Goal: Information Seeking & Learning: Learn about a topic

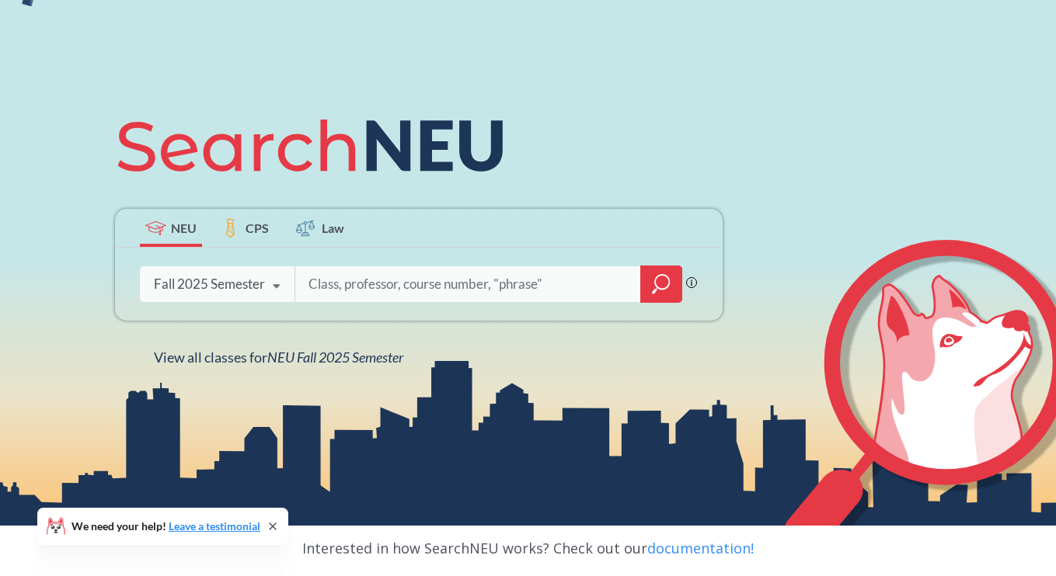
scroll to position [127, 0]
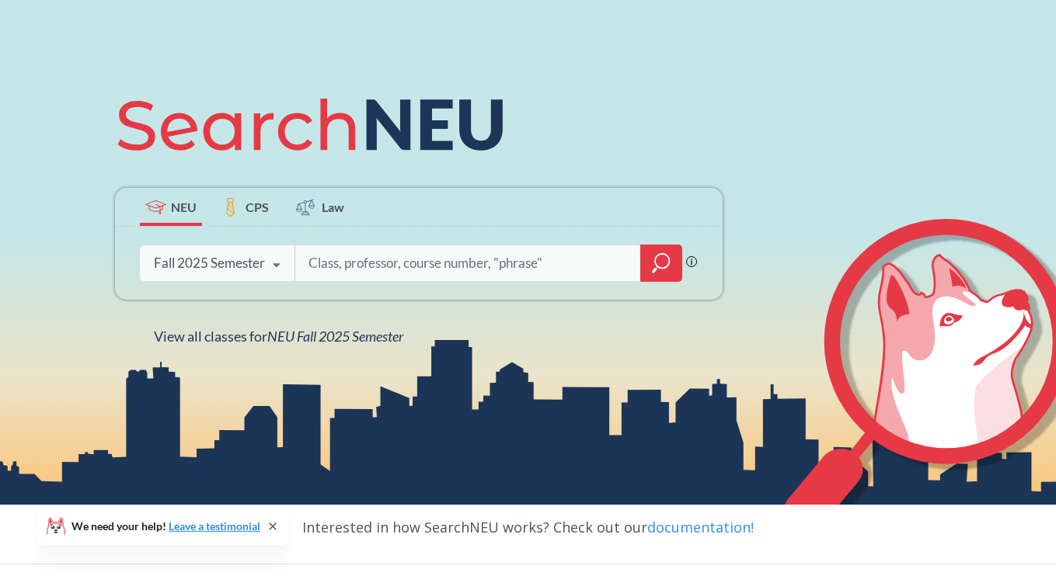
click at [263, 271] on icon at bounding box center [277, 266] width 30 height 44
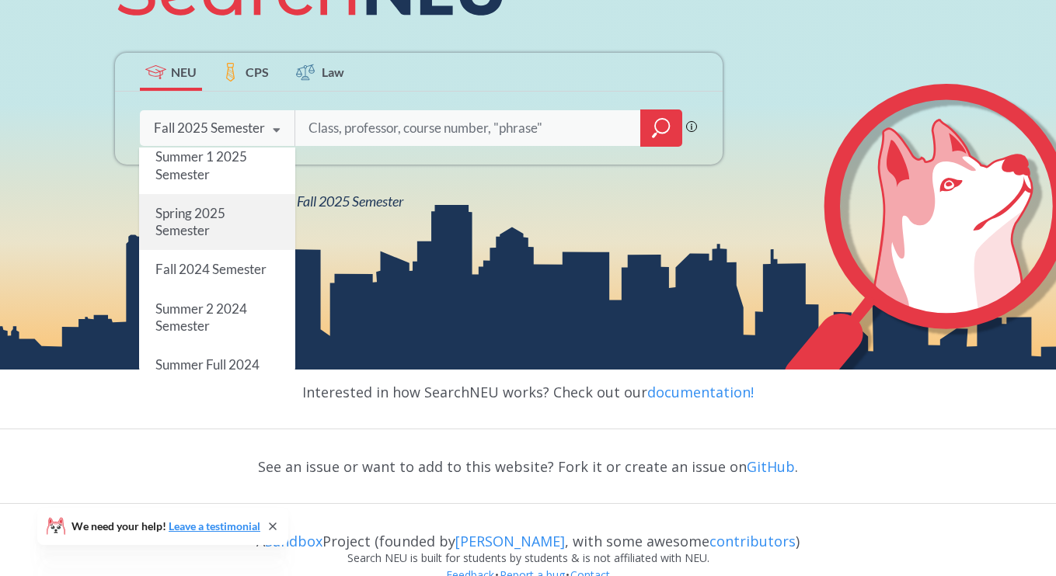
scroll to position [0, 0]
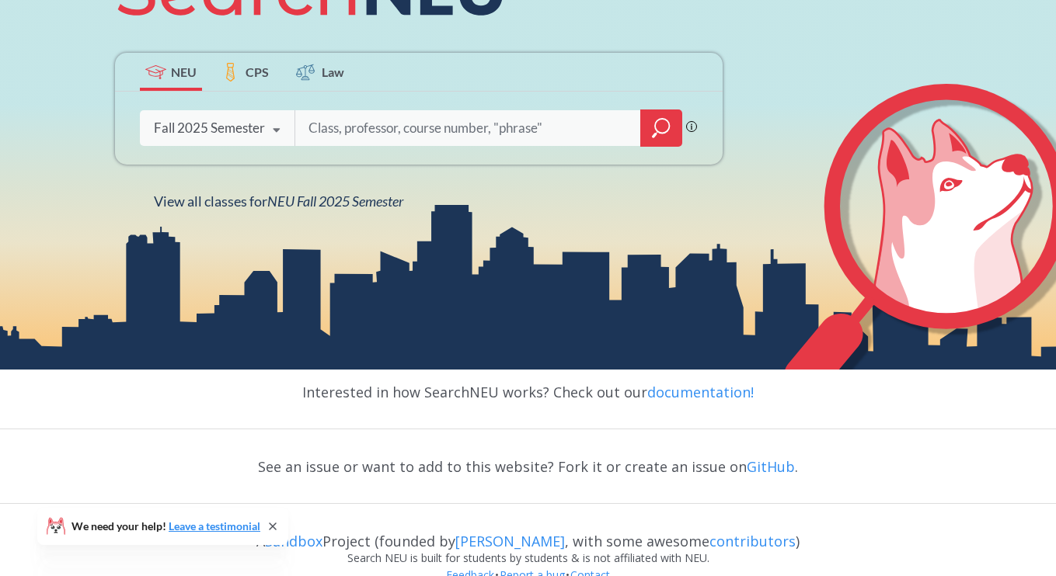
click at [346, 131] on input "search" at bounding box center [468, 128] width 323 height 33
type input "stats"
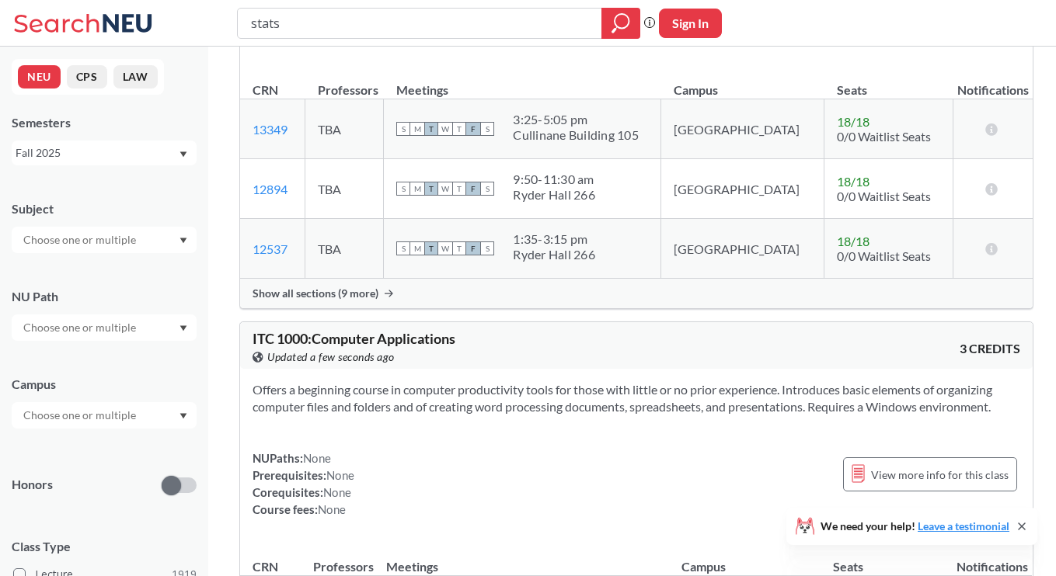
scroll to position [4844, 0]
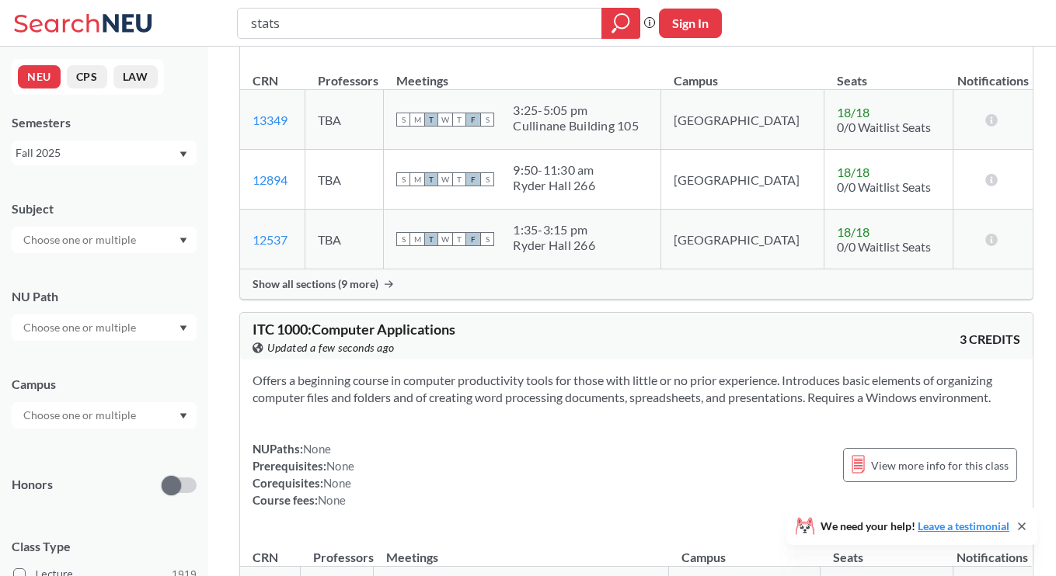
click at [547, 24] on input "stats" at bounding box center [419, 23] width 341 height 26
drag, startPoint x: 547, startPoint y: 24, endPoint x: 328, endPoint y: 9, distance: 219.6
click at [329, 11] on input "stats" at bounding box center [419, 23] width 341 height 26
click at [104, 329] on input "text" at bounding box center [81, 328] width 131 height 19
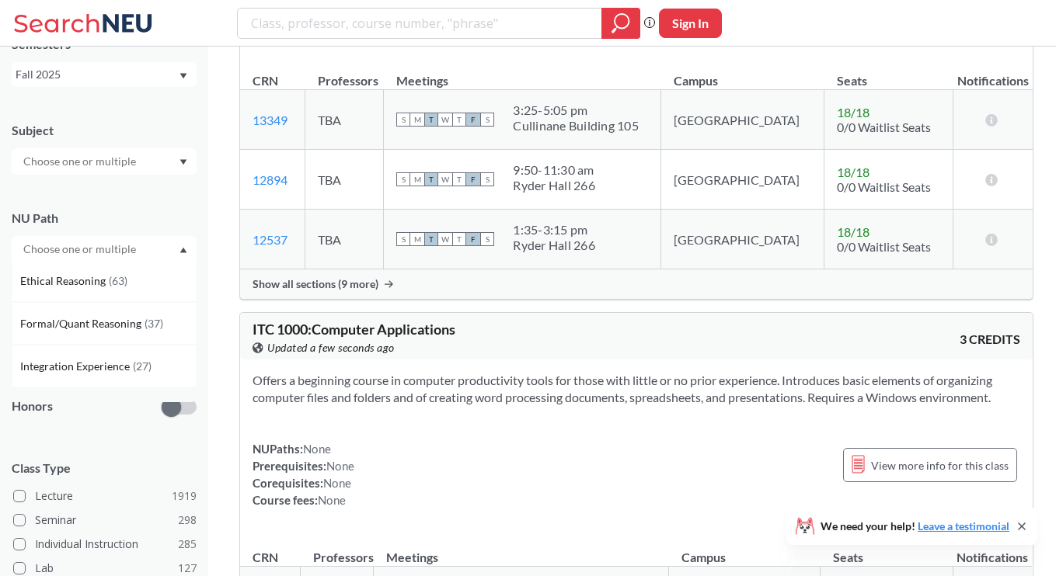
scroll to position [343, 0]
click at [96, 322] on span "Formal/Quant Reasoning" at bounding box center [82, 325] width 124 height 17
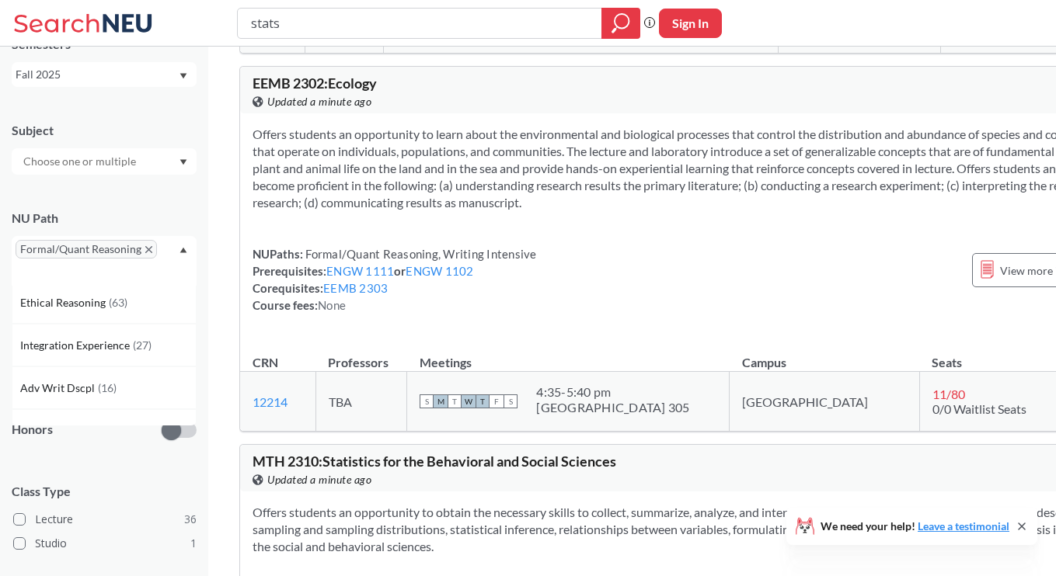
scroll to position [347, 0]
click at [131, 305] on div "Ethical Reasoning ( 63 )" at bounding box center [108, 302] width 176 height 17
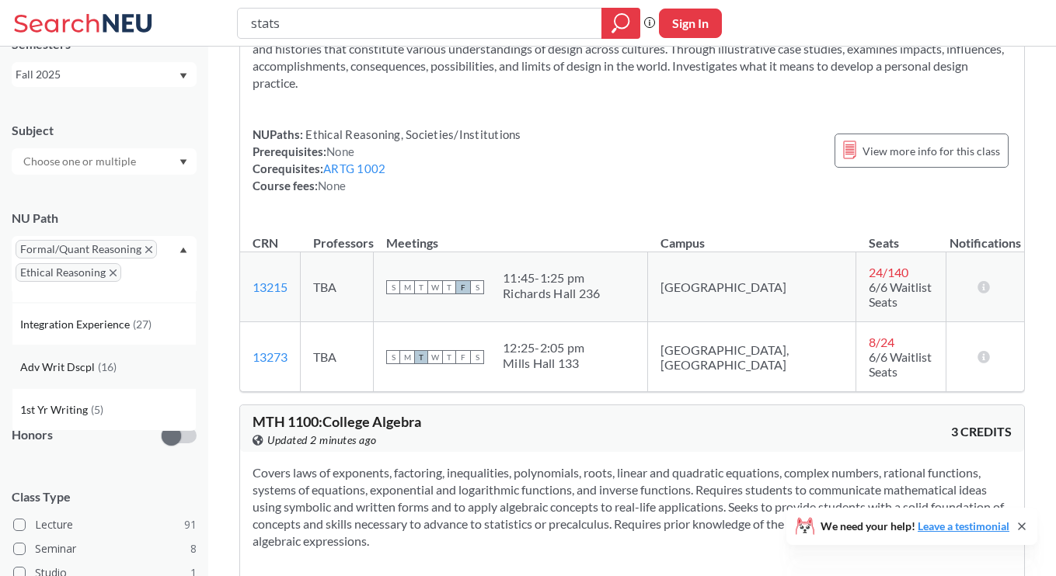
scroll to position [113, 0]
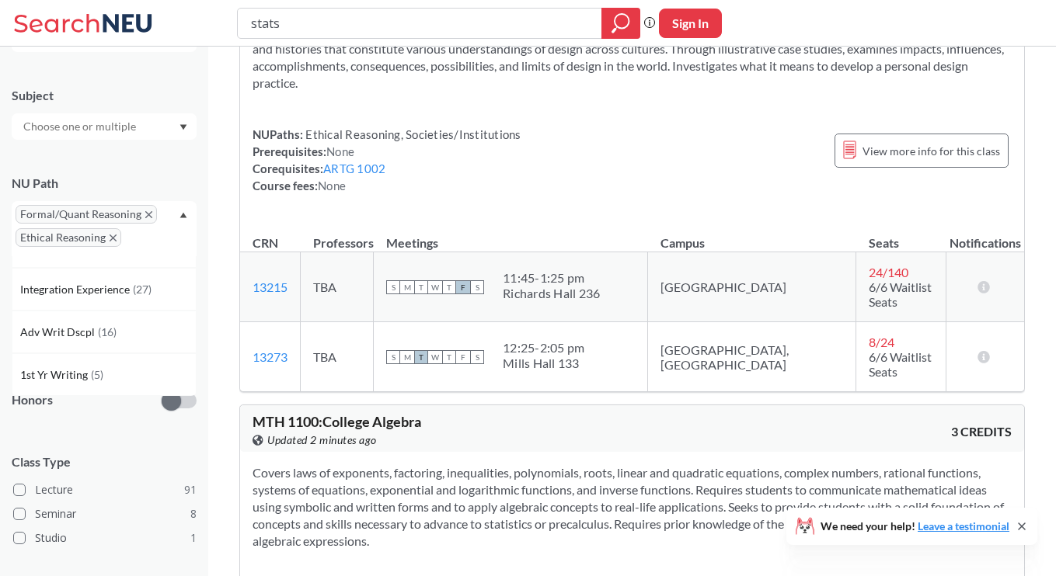
click at [145, 213] on icon "X to remove pill" at bounding box center [148, 214] width 7 height 7
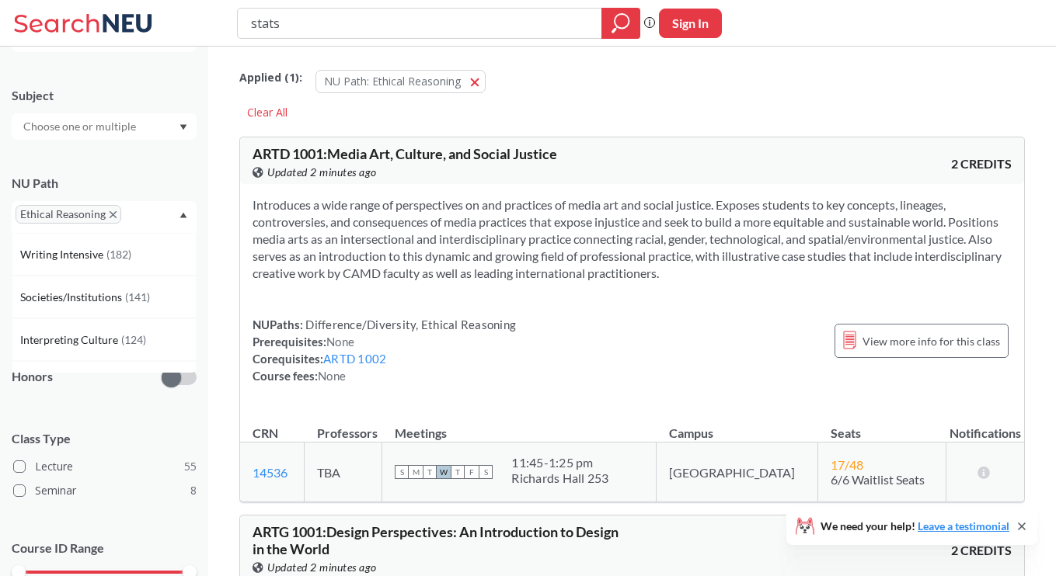
click at [112, 213] on icon "X to remove pill" at bounding box center [113, 214] width 7 height 7
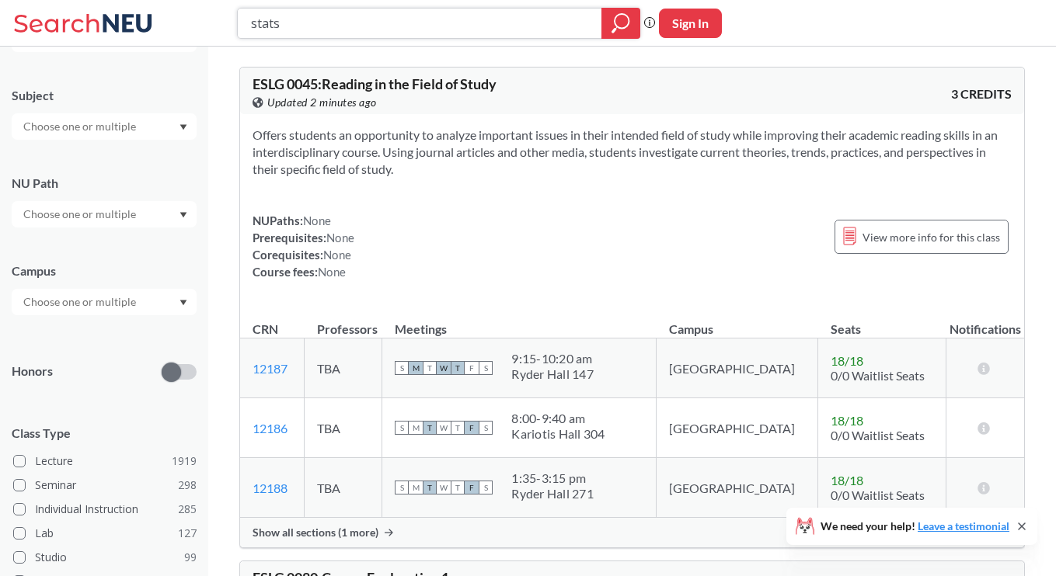
drag, startPoint x: 423, startPoint y: 18, endPoint x: 232, endPoint y: 18, distance: 191.1
click at [232, 18] on div "stats Phrase search guarantees the exact search appears in the results. Ex. If …" at bounding box center [528, 23] width 1056 height 47
type input "research"
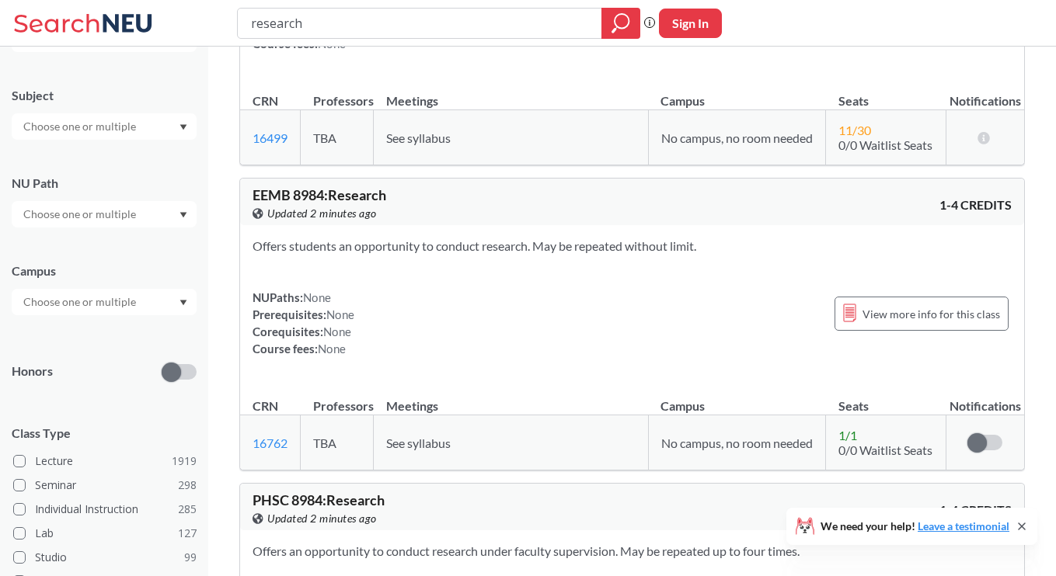
scroll to position [626, 0]
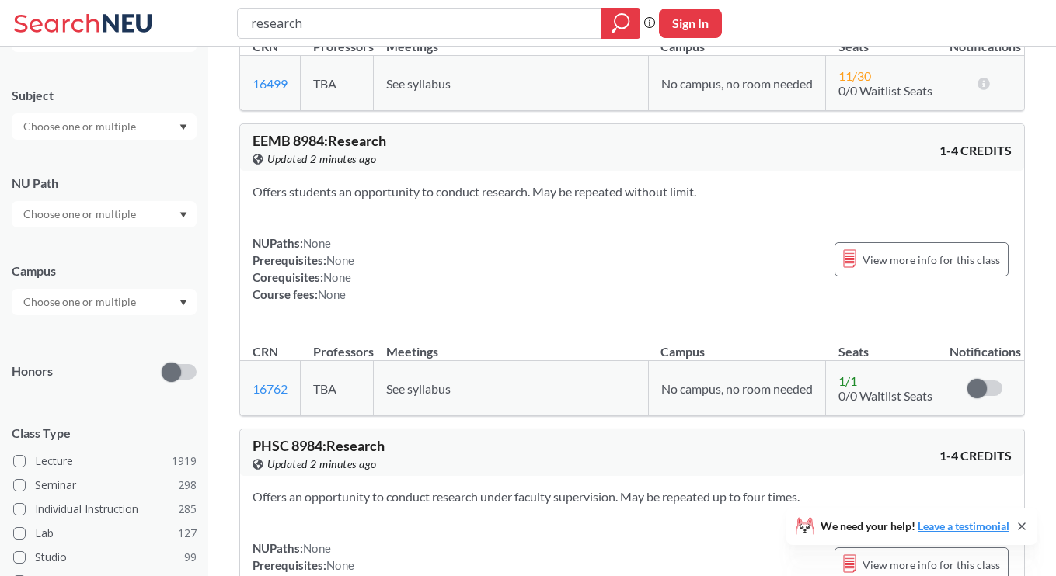
click at [308, 149] on span "EEMB 8984 : Research" at bounding box center [319, 140] width 134 height 17
click at [970, 270] on span "View more info for this class" at bounding box center [931, 259] width 138 height 19
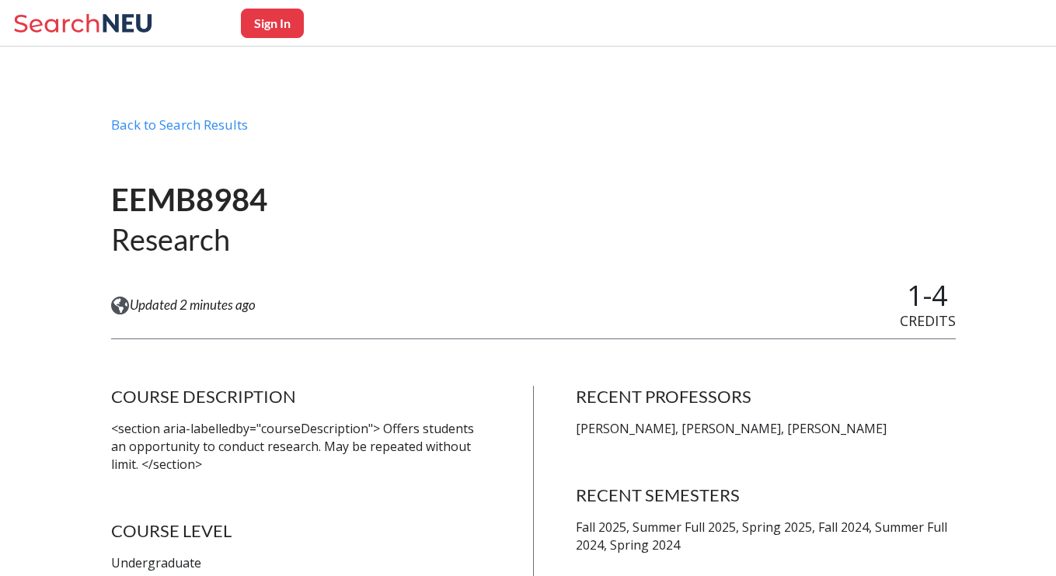
click at [165, 218] on h1 "EEMB8984" at bounding box center [189, 200] width 156 height 40
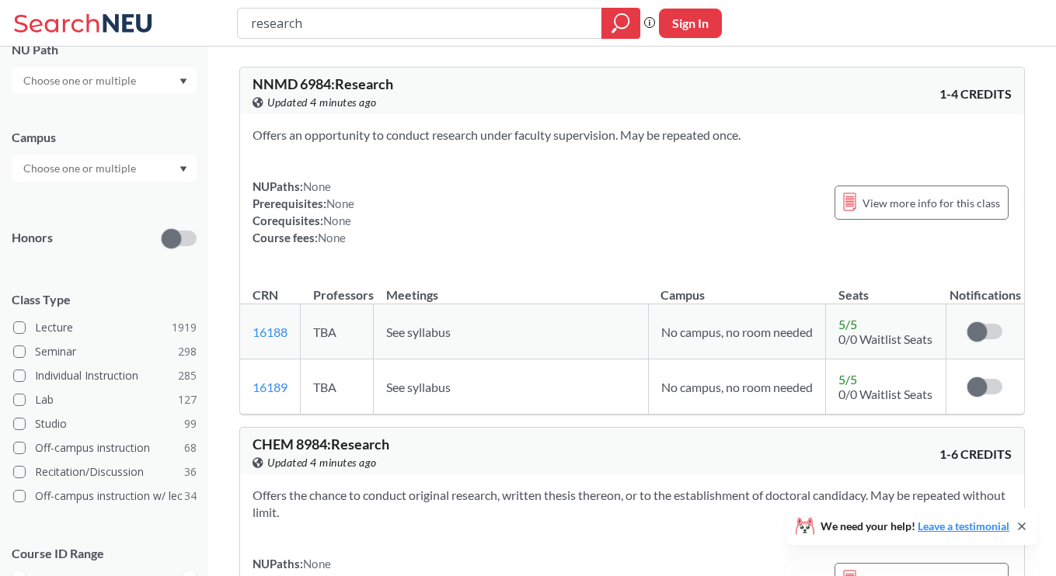
scroll to position [242, 0]
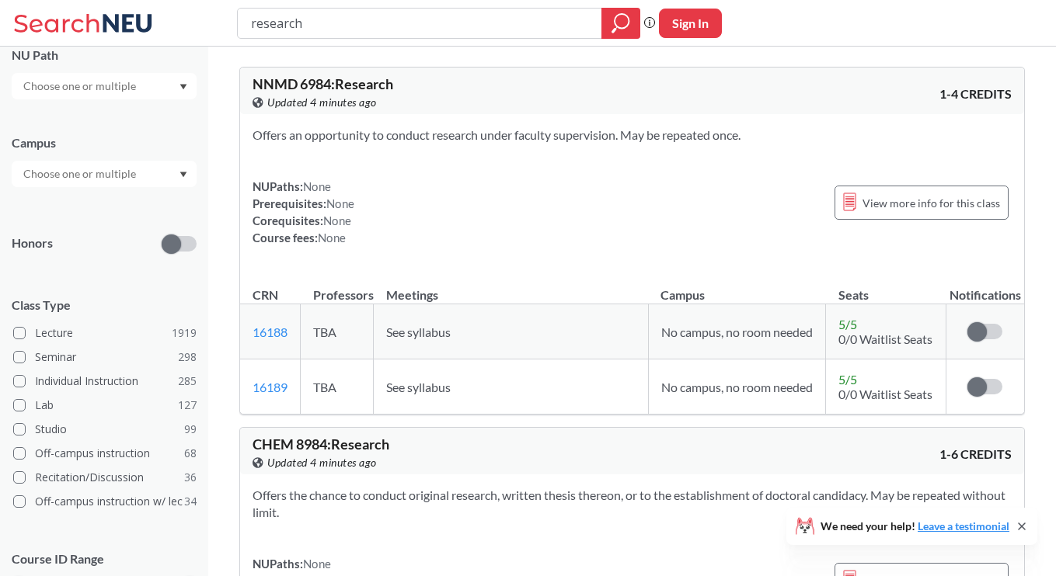
click at [170, 239] on span at bounding box center [171, 244] width 19 height 19
click at [162, 207] on input "checkbox" at bounding box center [162, 207] width 0 height 0
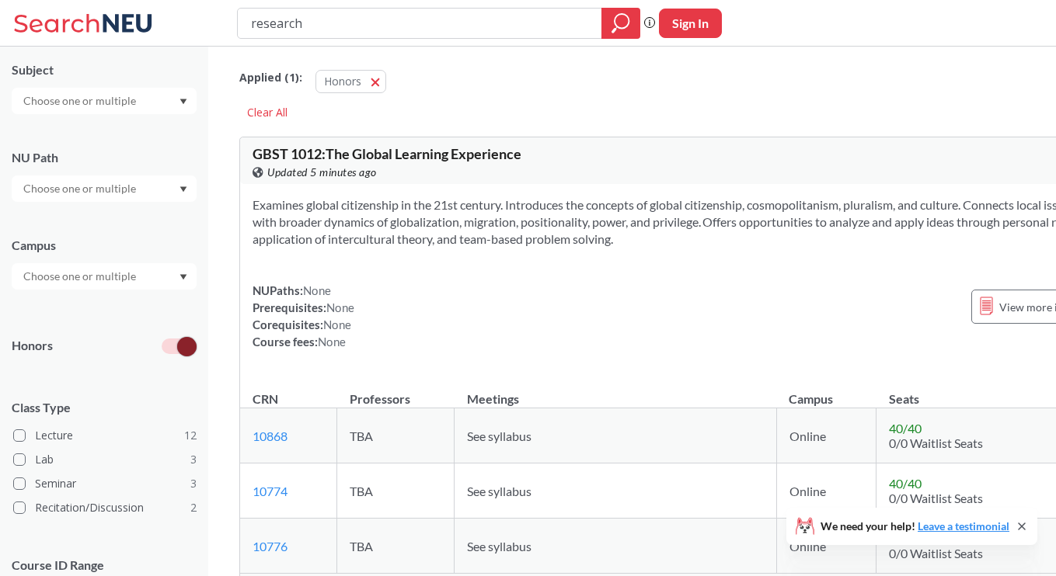
scroll to position [235, 0]
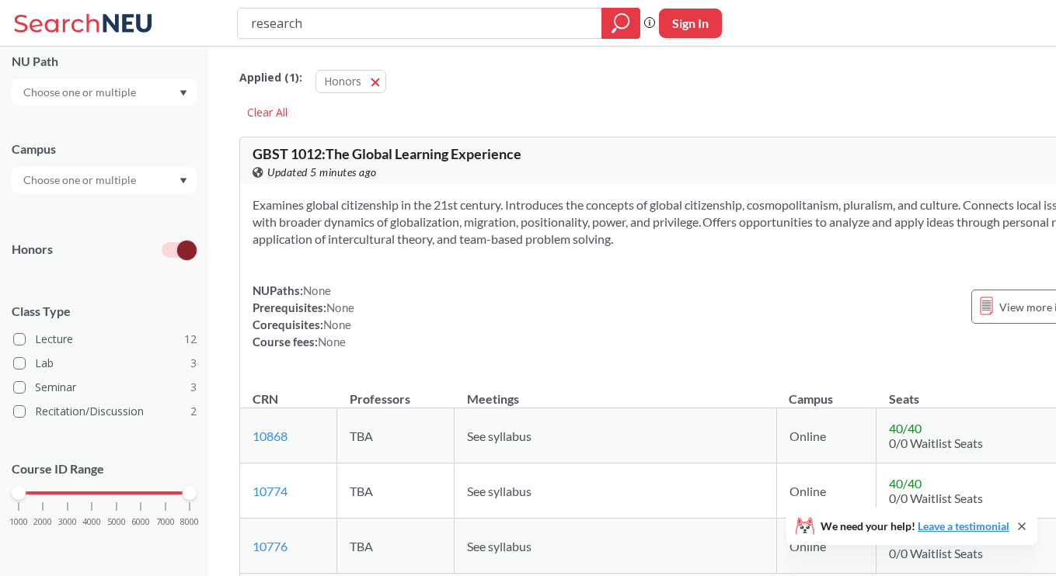
click at [187, 246] on span at bounding box center [186, 250] width 19 height 19
click at [162, 213] on input "checkbox" at bounding box center [162, 213] width 0 height 0
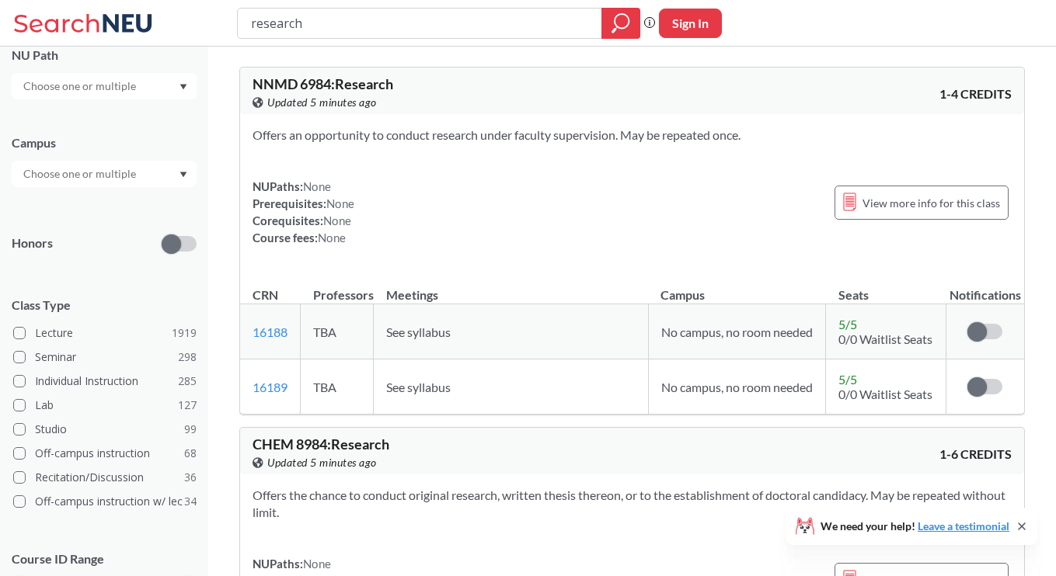
click at [108, 172] on input "text" at bounding box center [81, 174] width 131 height 19
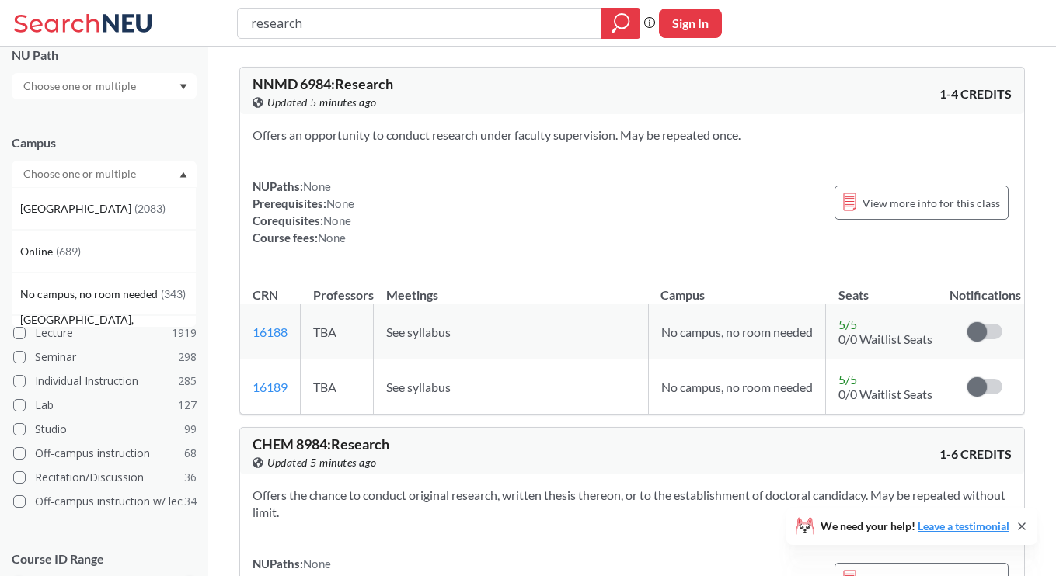
click at [109, 173] on input "text" at bounding box center [81, 174] width 131 height 19
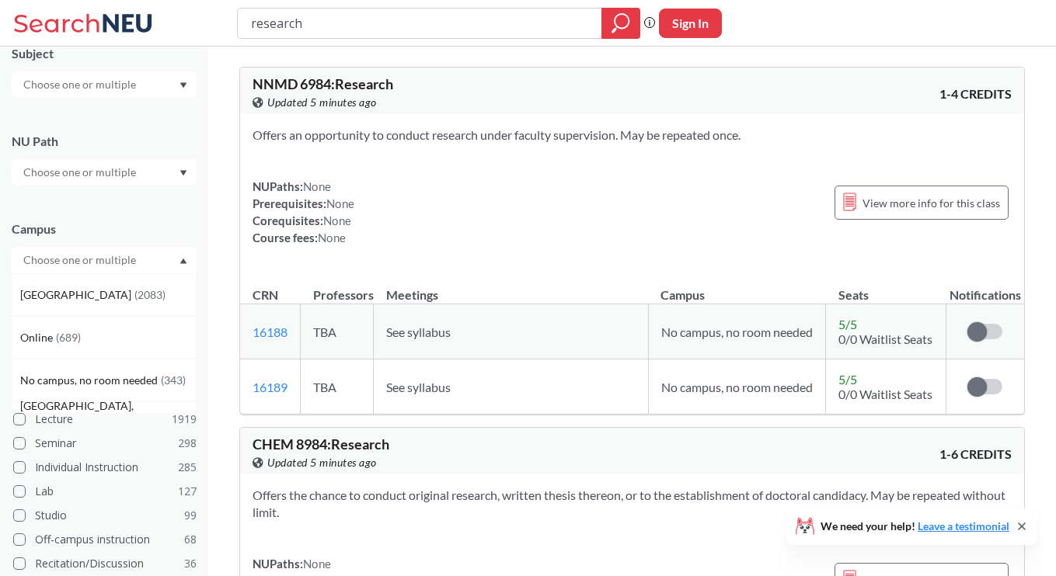
scroll to position [118, 0]
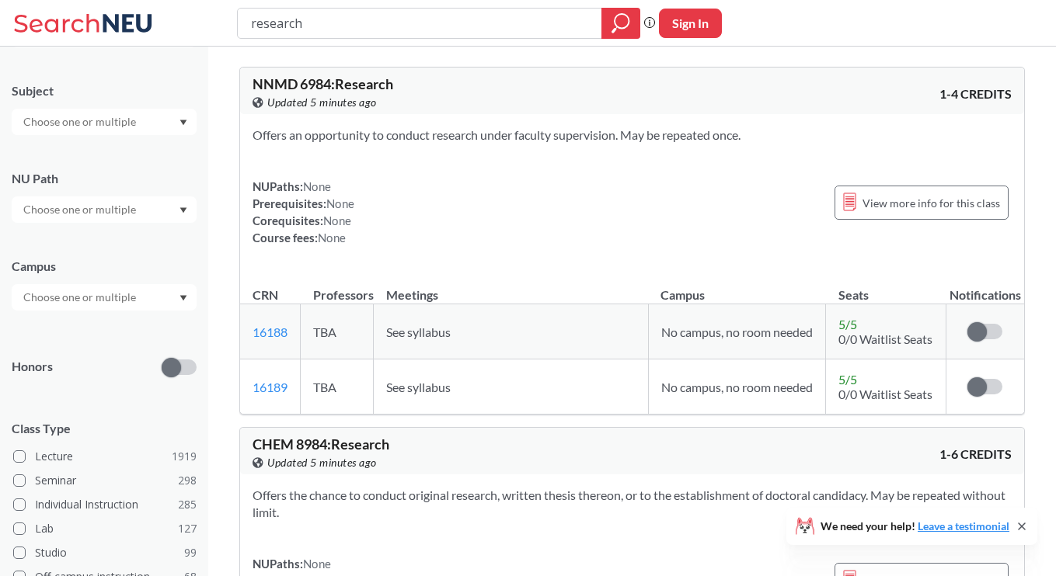
click at [120, 211] on input "text" at bounding box center [81, 209] width 131 height 19
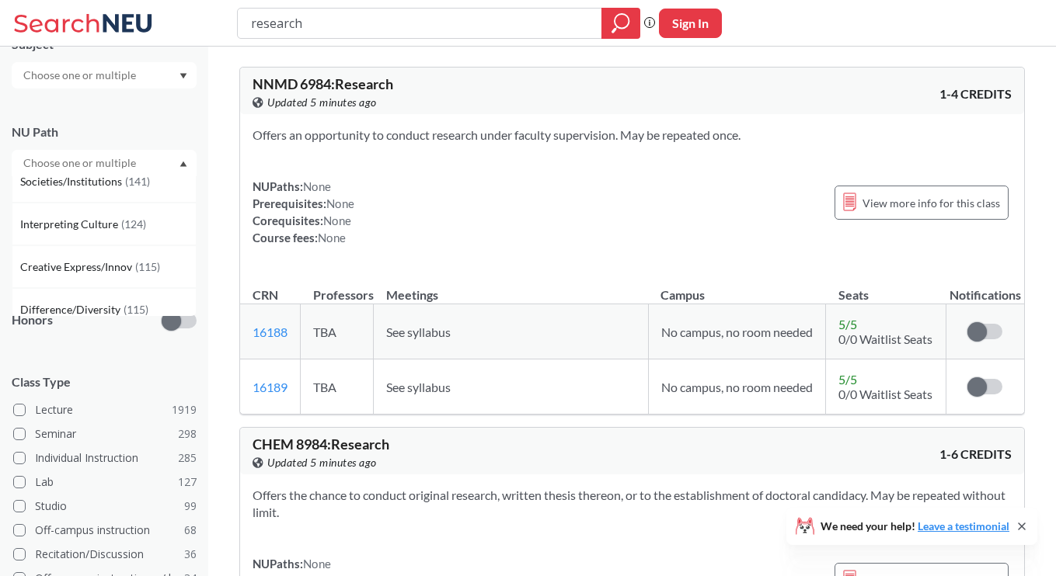
scroll to position [0, 0]
click at [149, 103] on div "Subject NU Path Campus Honors Class Type Lecture 1919 Seminar 298 Individual In…" at bounding box center [104, 372] width 185 height 705
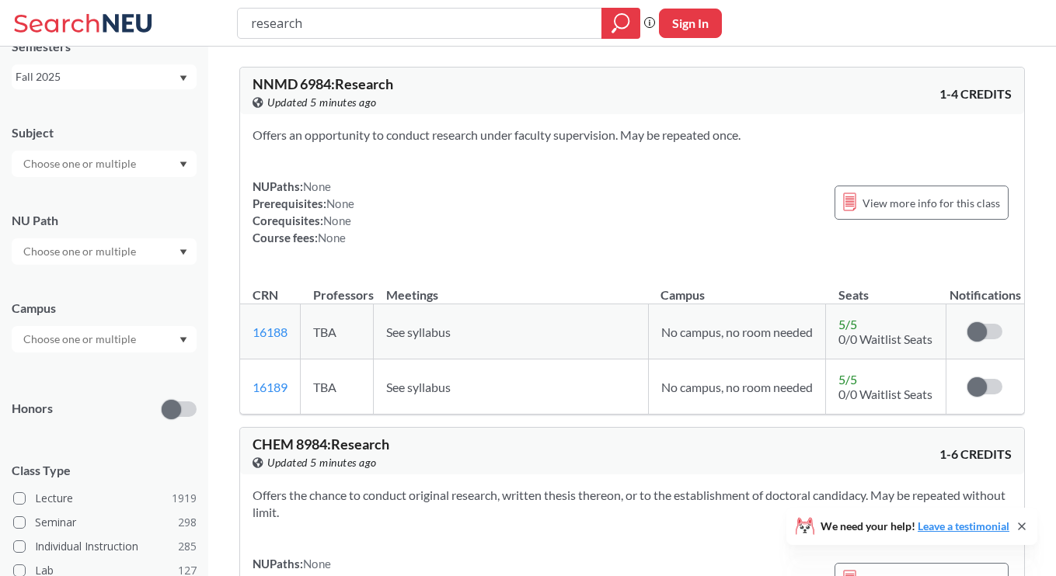
scroll to position [71, 0]
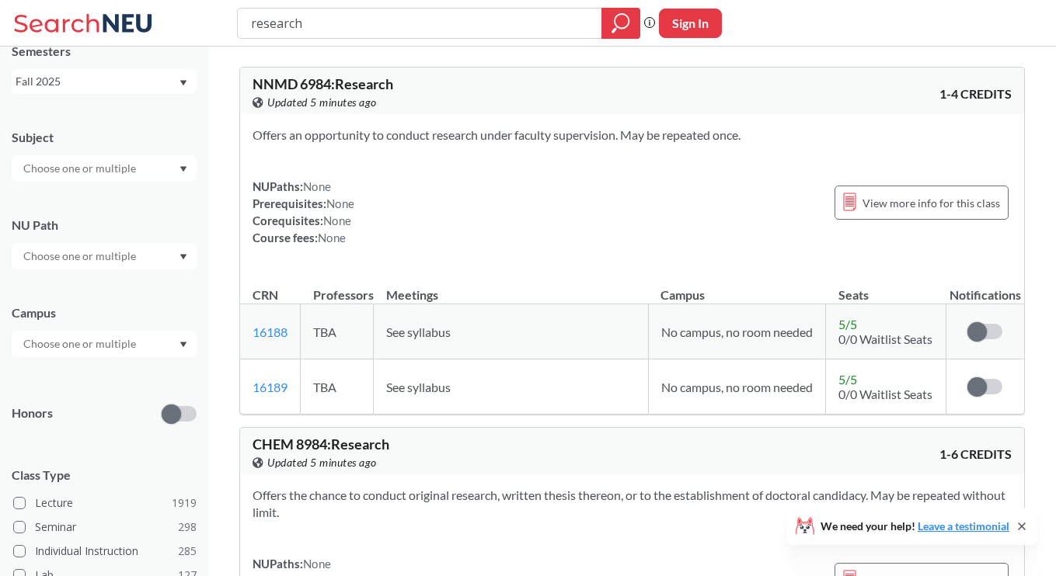
click at [141, 159] on div at bounding box center [104, 168] width 185 height 26
click at [107, 239] on p "International Affairs" at bounding box center [108, 236] width 176 height 16
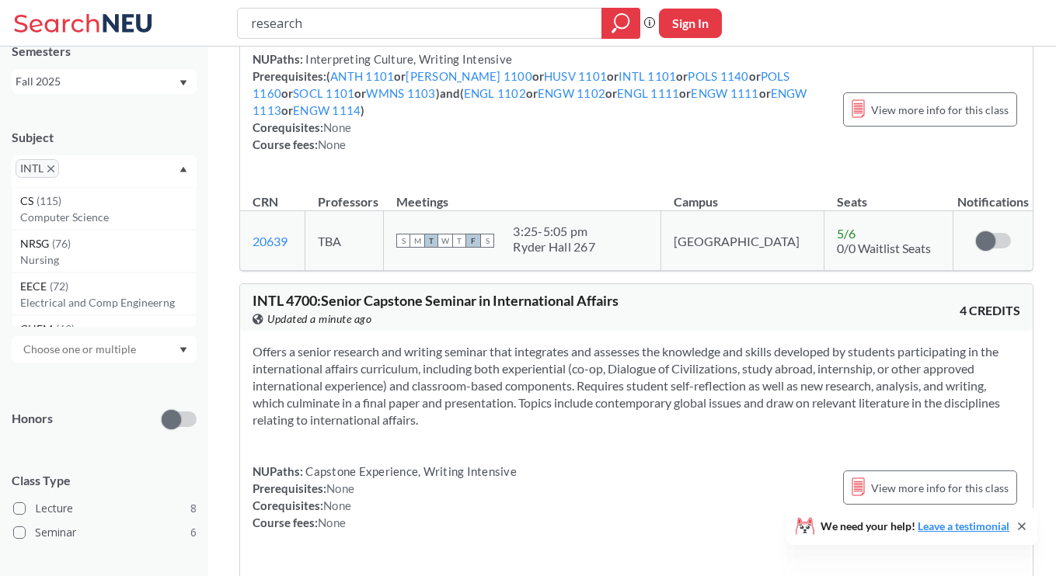
scroll to position [4327, 0]
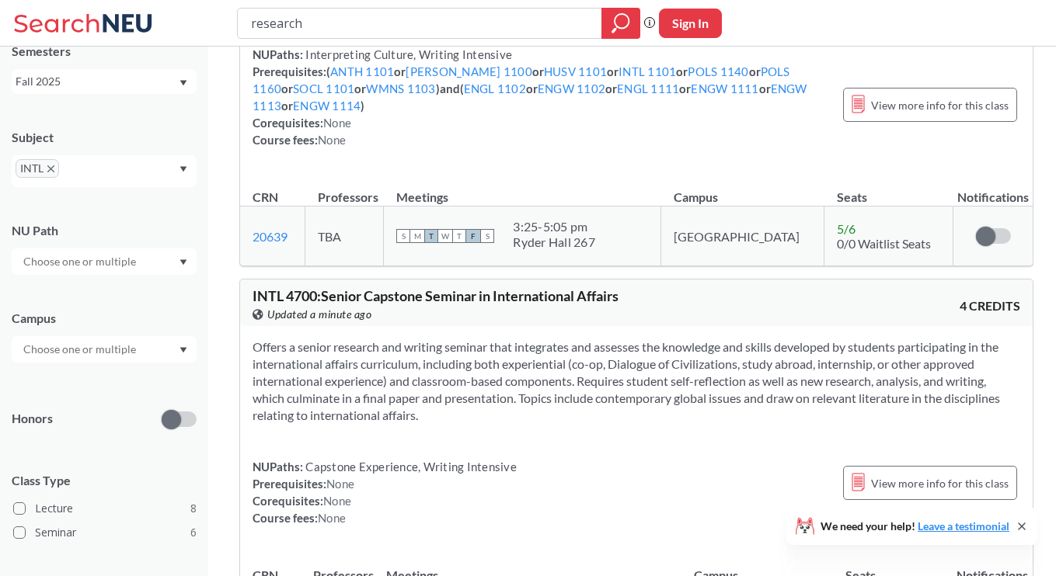
click at [383, 339] on section "Offers a senior research and writing seminar that integrates and assesses the k…" at bounding box center [636, 381] width 768 height 85
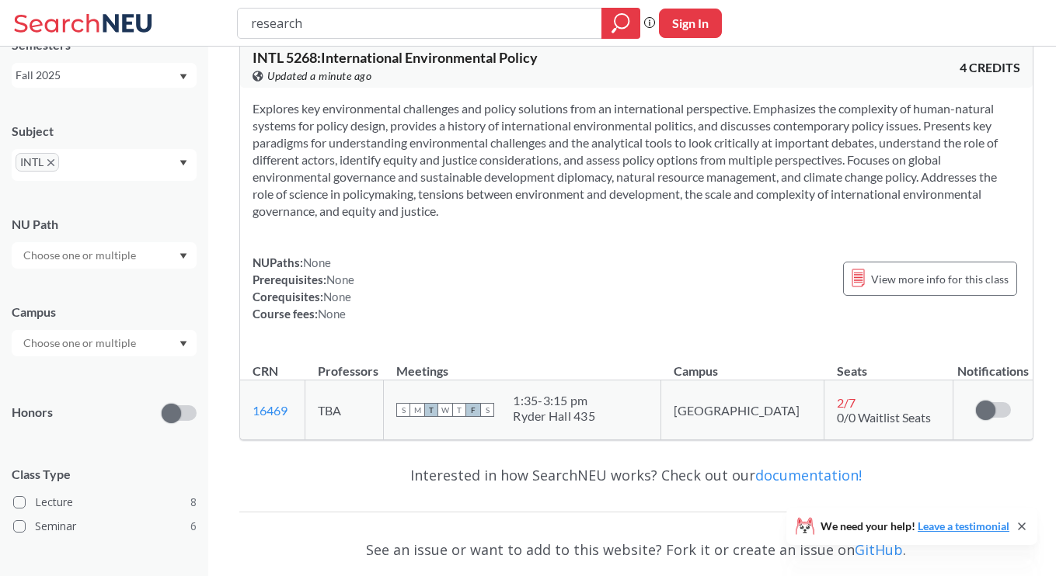
scroll to position [5554, 0]
